Goal: Task Accomplishment & Management: Complete application form

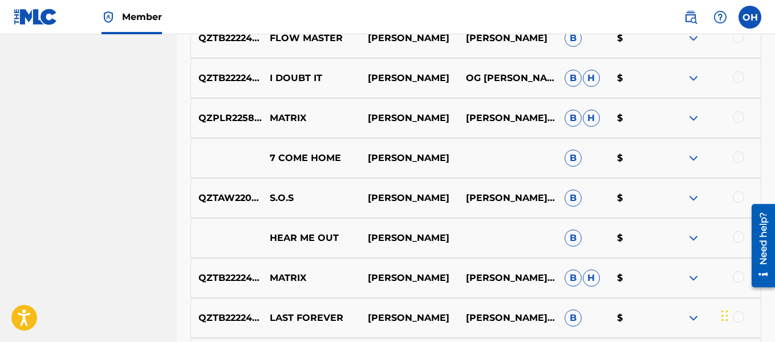
scroll to position [710, 0]
click at [694, 118] on img at bounding box center [694, 118] width 14 height 14
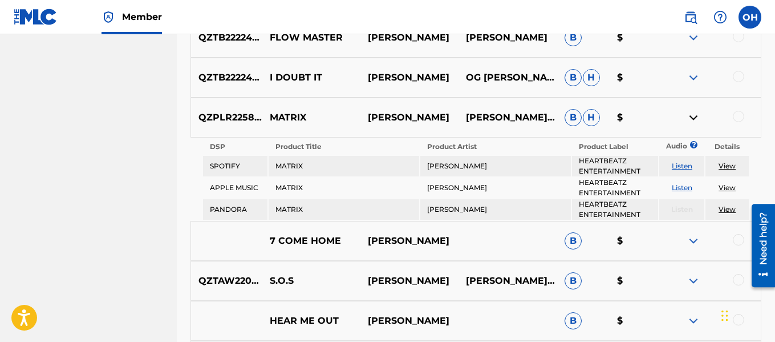
click at [694, 116] on img at bounding box center [694, 118] width 14 height 14
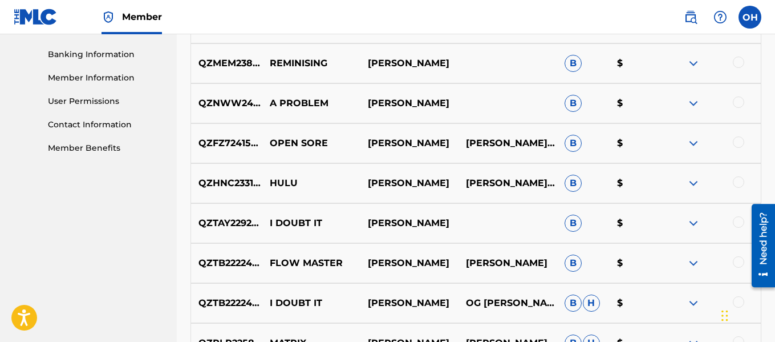
scroll to position [486, 0]
click at [529, 184] on p "[PERSON_NAME] HEARTBEATZ [PERSON_NAME]" at bounding box center [508, 183] width 98 height 14
click at [690, 180] on img at bounding box center [694, 183] width 14 height 14
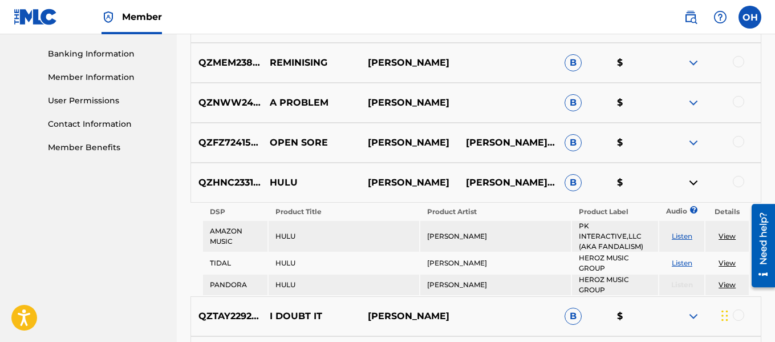
click at [690, 180] on img at bounding box center [694, 183] width 14 height 14
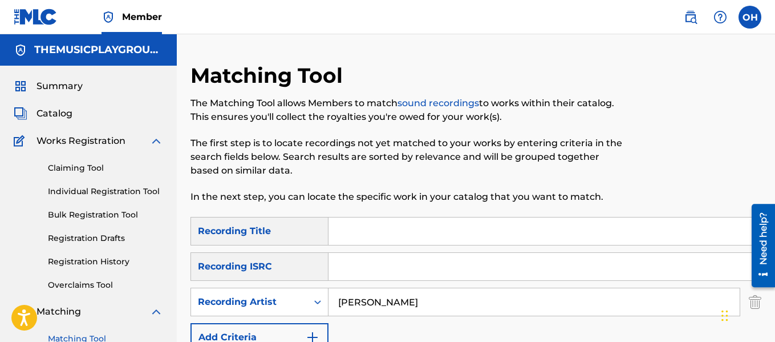
scroll to position [63, 0]
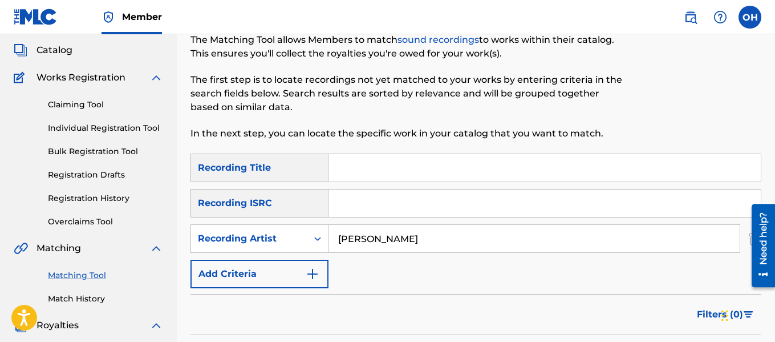
click at [86, 121] on div "Claiming Tool Individual Registration Tool Bulk Registration Tool Registration …" at bounding box center [88, 155] width 149 height 143
click at [86, 125] on link "Individual Registration Tool" at bounding box center [105, 128] width 115 height 12
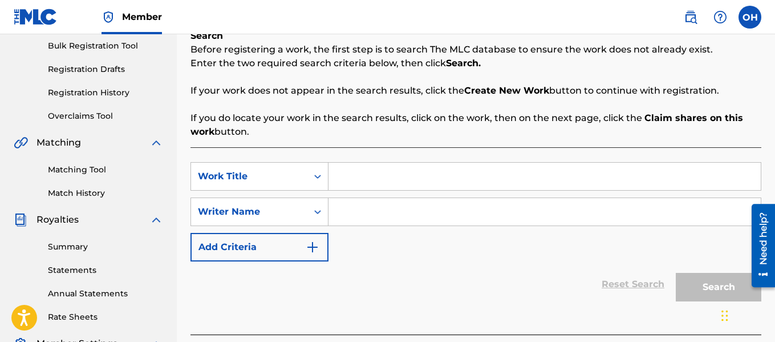
scroll to position [168, 0]
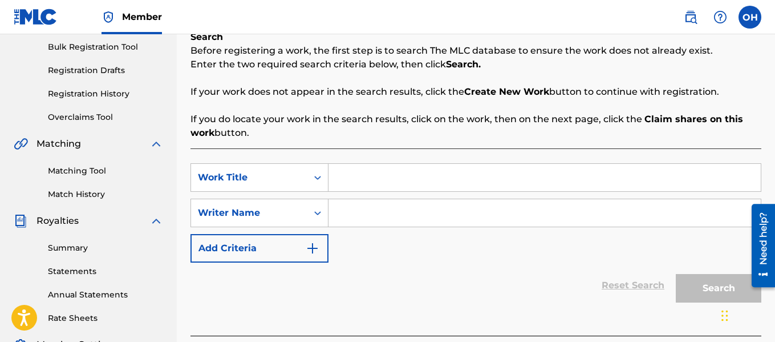
click at [95, 88] on link "Registration History" at bounding box center [105, 94] width 115 height 12
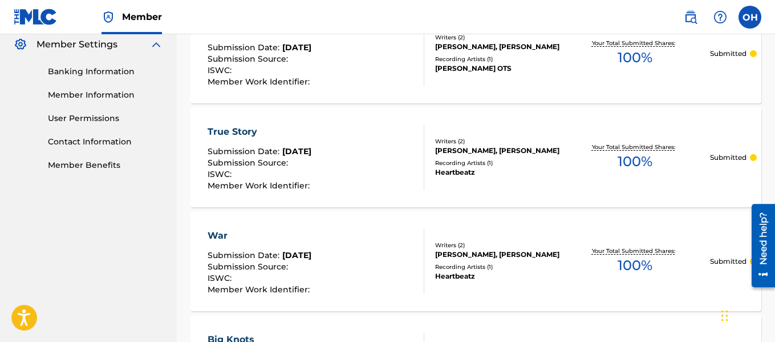
scroll to position [468, 0]
